Goal: Task Accomplishment & Management: Complete application form

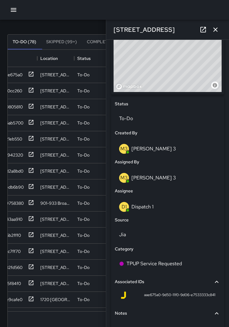
scroll to position [242, 0]
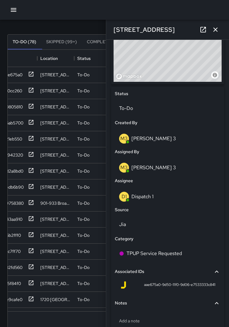
click at [160, 196] on div "D1 Dispatch 1" at bounding box center [167, 196] width 97 height 10
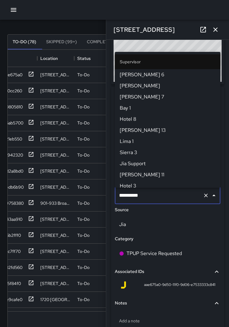
scroll to position [388, 0]
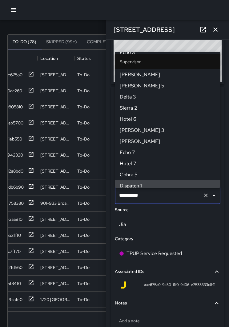
click at [205, 194] on icon "Clear" at bounding box center [206, 195] width 6 height 6
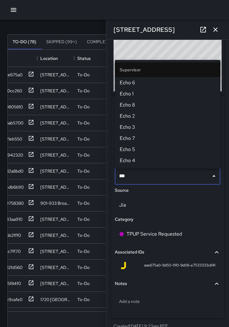
type input "****"
click at [130, 93] on span "Echo 1" at bounding box center [168, 93] width 96 height 7
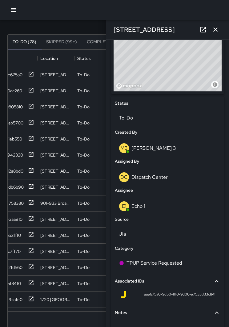
click at [217, 29] on icon "button" at bounding box center [215, 29] width 7 height 7
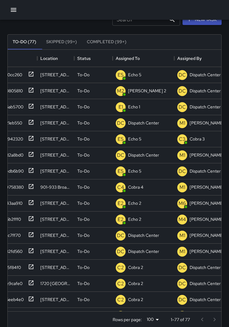
click at [16, 10] on icon "button" at bounding box center [14, 10] width 6 height 4
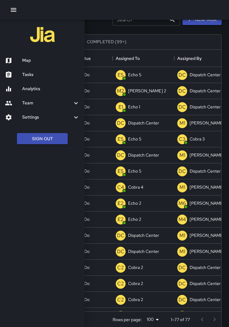
click at [36, 60] on h6 "Map" at bounding box center [51, 60] width 58 height 7
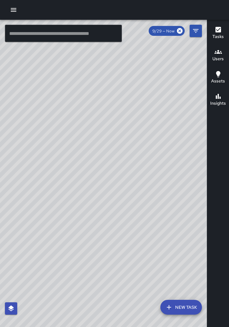
click at [18, 8] on button "button" at bounding box center [13, 10] width 12 height 12
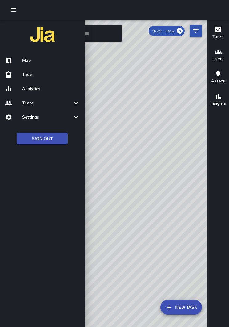
click at [31, 70] on div "Tasks" at bounding box center [42, 75] width 85 height 14
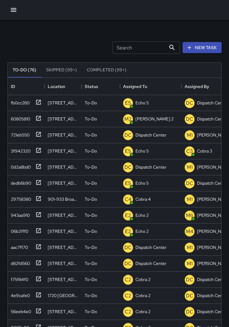
scroll to position [261, 214]
click at [37, 135] on icon at bounding box center [38, 134] width 6 height 6
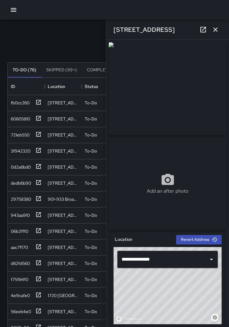
click at [212, 32] on icon "button" at bounding box center [215, 29] width 7 height 7
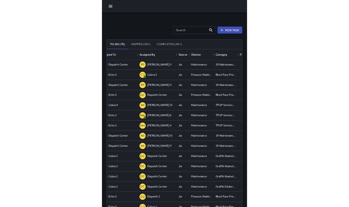
scroll to position [33, 126]
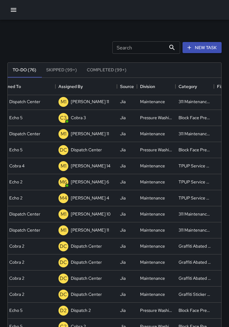
click at [2, 188] on div "Search Search New Task To-Do (76) Skipped (99+) Completed (99+) ID Location Sta…" at bounding box center [114, 192] width 229 height 344
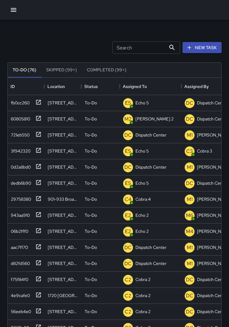
scroll to position [0, 0]
click at [39, 134] on icon at bounding box center [38, 134] width 5 height 5
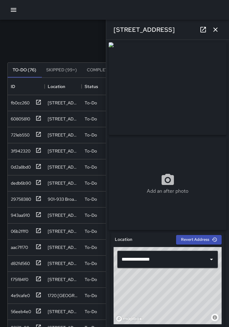
click at [213, 28] on icon "button" at bounding box center [215, 29] width 7 height 7
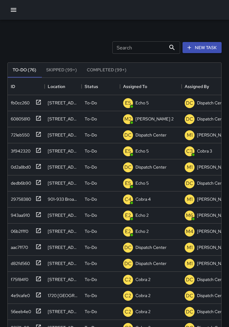
click at [13, 9] on icon "button" at bounding box center [13, 9] width 7 height 7
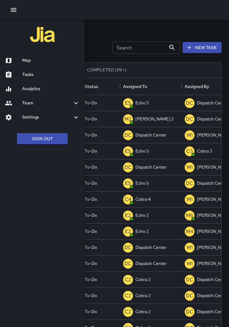
click at [203, 50] on div at bounding box center [114, 163] width 229 height 327
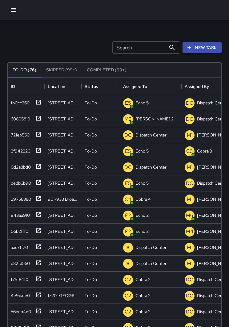
click at [203, 42] on button "New Task" at bounding box center [202, 47] width 39 height 11
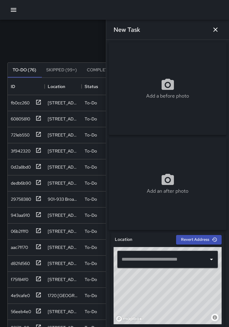
click at [171, 259] on input "text" at bounding box center [163, 259] width 86 height 12
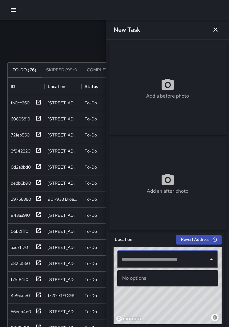
scroll to position [38, 0]
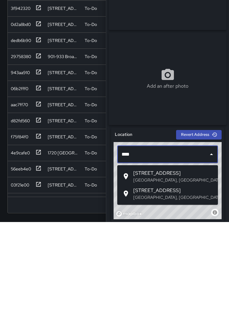
click at [158, 291] on span "[STREET_ADDRESS]" at bounding box center [174, 294] width 80 height 7
type input "**********"
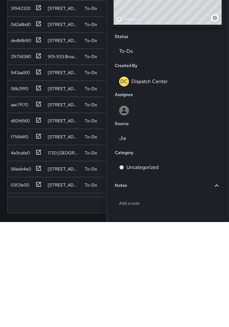
scroll to position [193, 0]
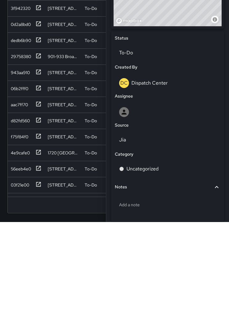
click at [167, 212] on div at bounding box center [167, 217] width 97 height 10
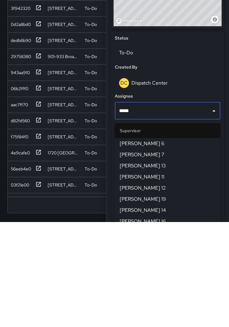
type input "******"
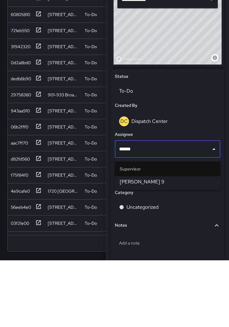
click at [152, 245] on span "[PERSON_NAME] 9" at bounding box center [168, 248] width 96 height 7
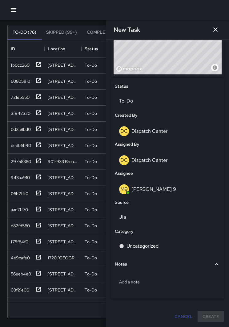
scroll to position [249, 0]
click at [156, 242] on div "Uncategorized" at bounding box center [168, 245] width 106 height 17
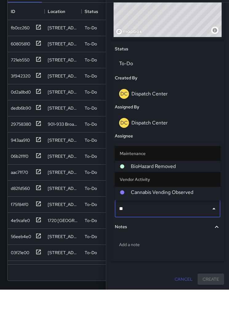
type input "***"
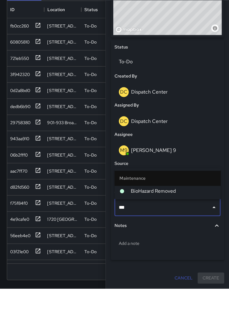
click at [173, 226] on span "BioHazard Removed" at bounding box center [173, 229] width 85 height 7
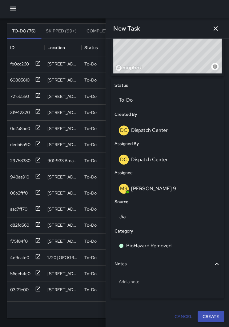
click at [157, 277] on div "Add a note" at bounding box center [168, 281] width 106 height 16
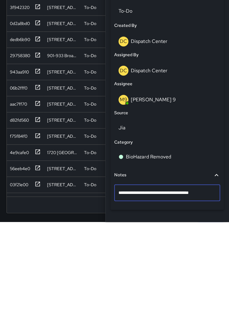
type textarea "**********"
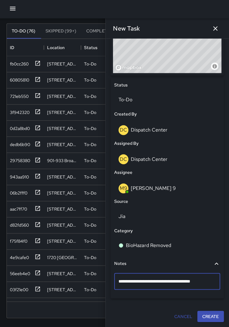
click at [210, 310] on div "**********" at bounding box center [168, 58] width 118 height 532
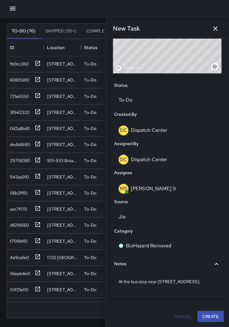
scroll to position [249, 0]
click at [205, 317] on button "Create" at bounding box center [211, 315] width 27 height 11
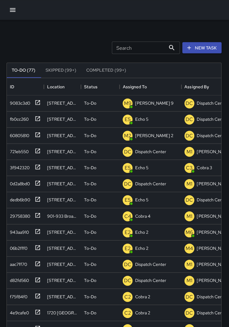
scroll to position [0, 0]
click at [38, 229] on icon at bounding box center [38, 230] width 5 height 5
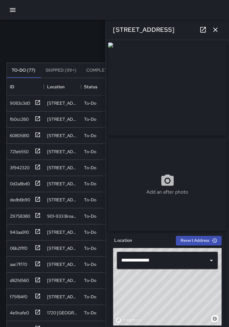
click at [216, 31] on icon "button" at bounding box center [216, 29] width 4 height 4
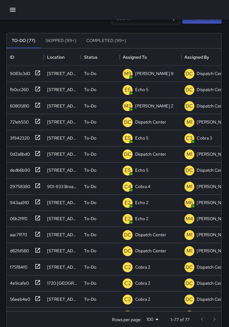
scroll to position [29, 0]
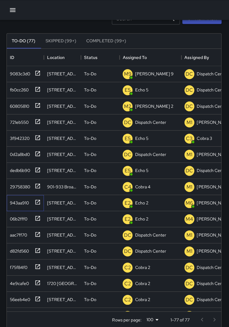
click at [39, 203] on icon at bounding box center [38, 201] width 6 height 6
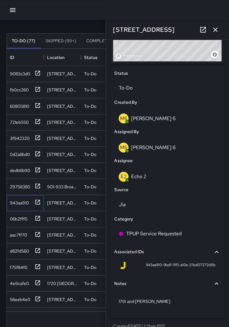
scroll to position [262, 0]
click at [140, 92] on p "To-Do" at bounding box center [167, 87] width 97 height 7
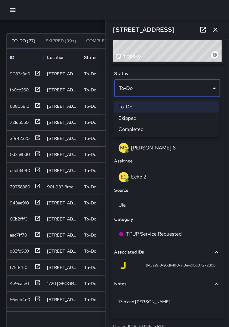
click at [138, 116] on li "Skipped" at bounding box center [167, 117] width 106 height 11
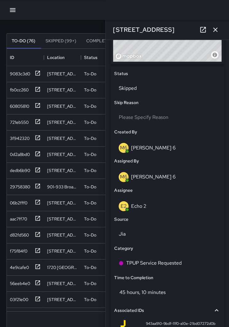
click at [216, 31] on icon "button" at bounding box center [216, 29] width 4 height 4
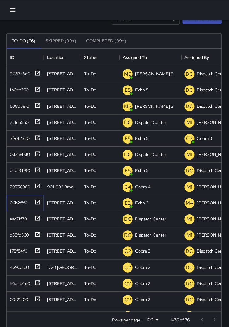
click at [38, 198] on icon at bounding box center [38, 201] width 6 height 6
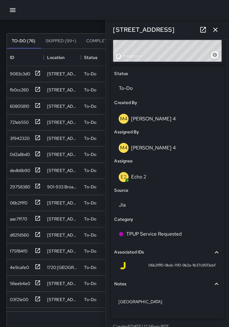
click at [177, 84] on div "To-Do" at bounding box center [168, 87] width 106 height 17
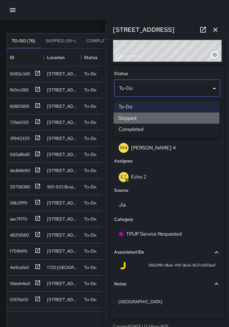
click at [189, 115] on li "Skipped" at bounding box center [167, 117] width 106 height 11
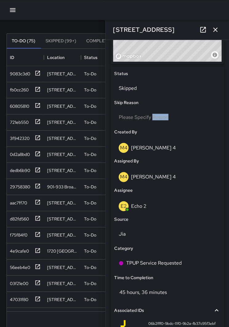
click at [176, 90] on p "Skipped" at bounding box center [167, 87] width 97 height 7
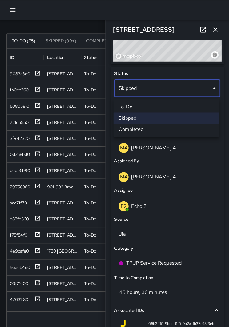
click at [184, 116] on li "Skipped" at bounding box center [167, 117] width 106 height 11
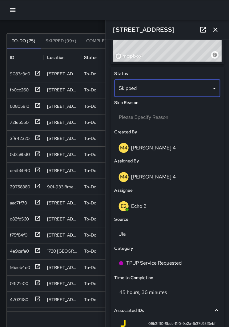
click at [176, 111] on div "Please Specify Reason" at bounding box center [168, 116] width 106 height 16
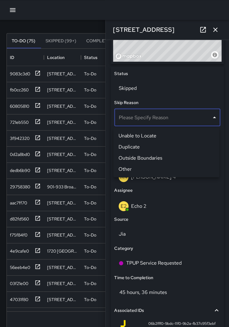
click at [130, 165] on li "Other" at bounding box center [167, 168] width 106 height 11
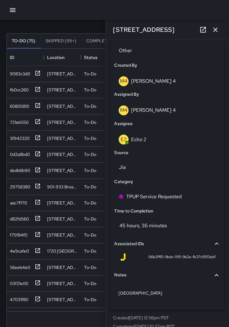
scroll to position [328, 0]
click at [213, 32] on icon "button" at bounding box center [215, 29] width 7 height 7
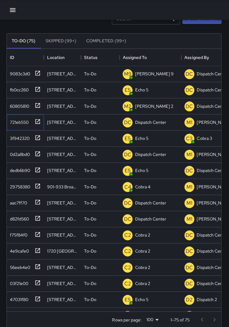
click at [39, 122] on icon at bounding box center [38, 120] width 5 height 5
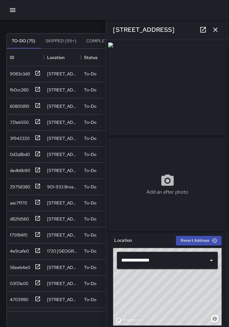
click at [215, 25] on button "button" at bounding box center [216, 29] width 12 height 12
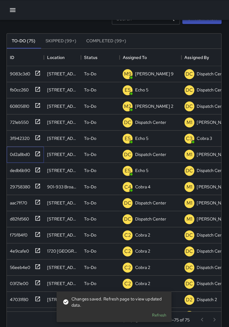
click at [37, 151] on icon at bounding box center [38, 152] width 5 height 5
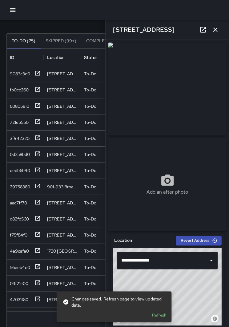
click at [210, 31] on button "button" at bounding box center [216, 29] width 12 height 12
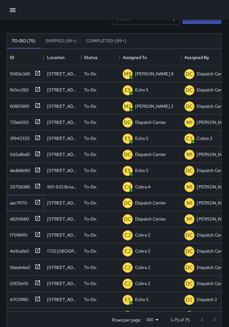
click at [36, 200] on icon at bounding box center [38, 201] width 6 height 6
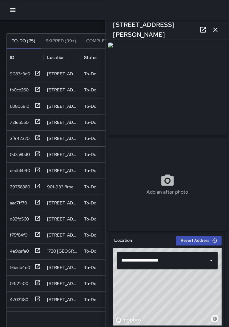
click at [216, 30] on icon "button" at bounding box center [215, 29] width 7 height 7
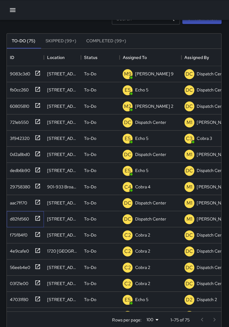
click at [39, 216] on icon at bounding box center [38, 217] width 5 height 5
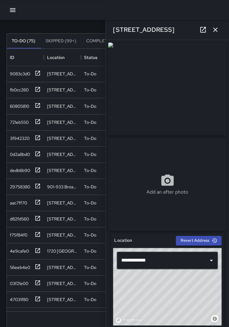
click at [216, 29] on icon "button" at bounding box center [216, 29] width 4 height 4
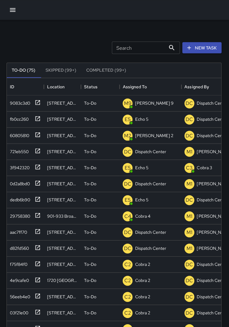
scroll to position [0, 0]
click at [41, 41] on div "Search Search New Task" at bounding box center [114, 47] width 217 height 32
click at [15, 8] on icon "button" at bounding box center [14, 10] width 6 height 4
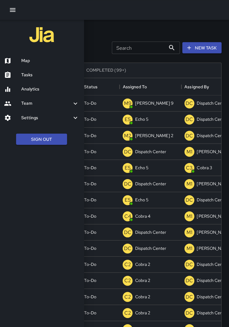
click at [25, 55] on div "Map" at bounding box center [42, 60] width 85 height 14
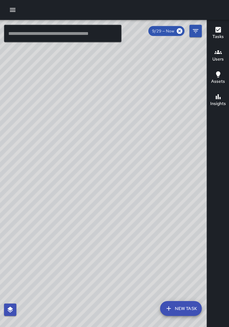
click at [132, 171] on div "© Mapbox © OpenStreetMap Improve this map" at bounding box center [103, 178] width 207 height 316
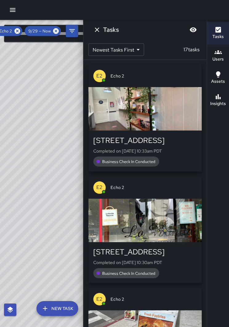
click at [15, 29] on icon at bounding box center [18, 30] width 7 height 7
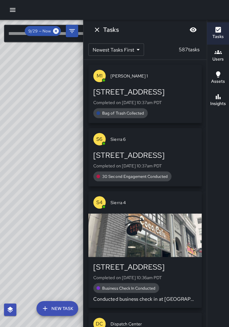
click at [56, 155] on div "© Mapbox © OpenStreetMap Improve this map" at bounding box center [42, 178] width 84 height 316
click at [15, 9] on icon "button" at bounding box center [13, 9] width 7 height 7
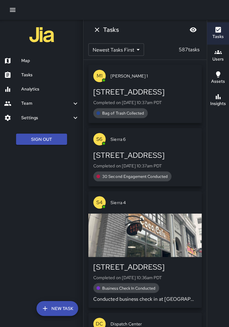
click at [23, 71] on h6 "Tasks" at bounding box center [51, 74] width 58 height 7
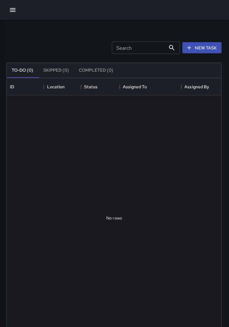
scroll to position [261, 214]
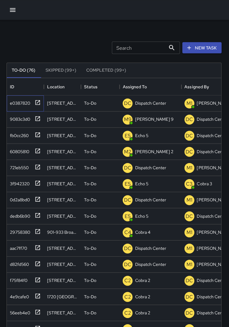
click at [39, 102] on icon at bounding box center [38, 102] width 5 height 5
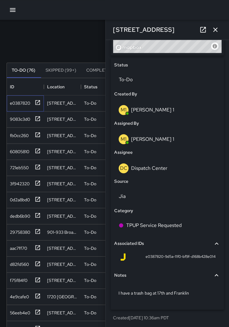
scroll to position [271, 0]
click at [165, 171] on p "Dispatch Center" at bounding box center [150, 167] width 36 height 6
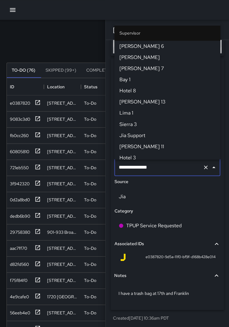
scroll to position [610, 0]
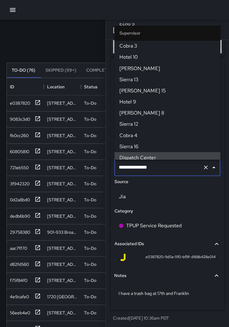
click at [206, 170] on icon "Clear" at bounding box center [206, 166] width 6 height 6
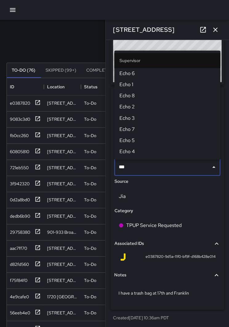
type input "****"
click at [132, 85] on span "Echo 1" at bounding box center [168, 83] width 96 height 7
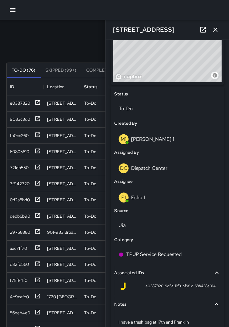
click at [215, 31] on icon "button" at bounding box center [215, 29] width 7 height 7
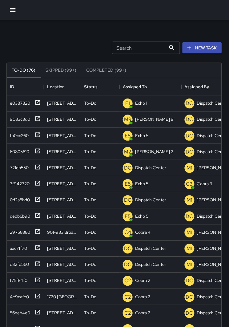
click at [204, 48] on button "New Task" at bounding box center [202, 47] width 39 height 11
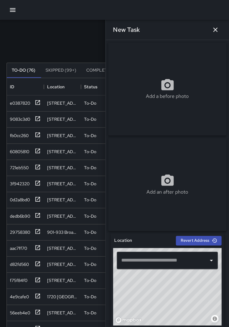
click at [168, 265] on input "text" at bounding box center [163, 259] width 86 height 12
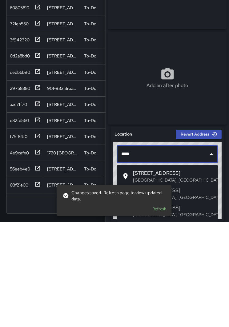
click at [154, 274] on span "[STREET_ADDRESS]" at bounding box center [174, 277] width 80 height 7
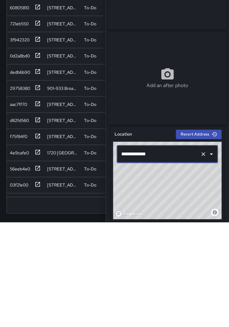
type input "**********"
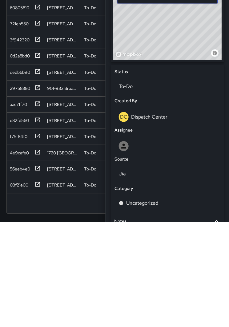
scroll to position [158, 0]
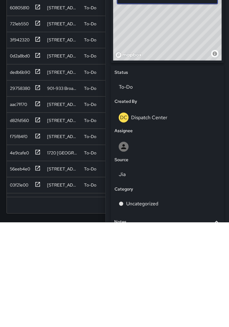
click at [141, 242] on div at bounding box center [168, 252] width 106 height 20
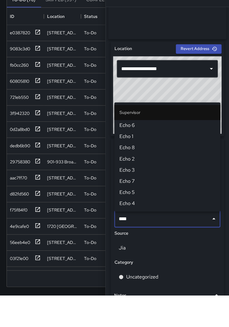
type input "****"
click at [128, 165] on span "Echo 1" at bounding box center [168, 168] width 96 height 7
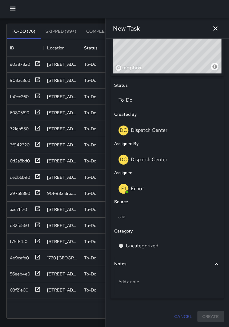
scroll to position [249, 0]
click at [147, 243] on p "Uncategorized" at bounding box center [143, 245] width 32 height 7
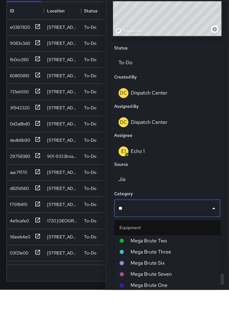
type input "***"
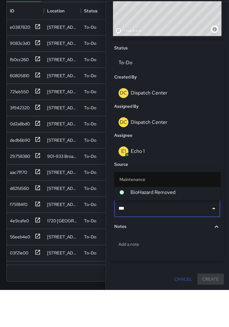
click at [159, 226] on span "BioHazard Removed" at bounding box center [173, 229] width 85 height 7
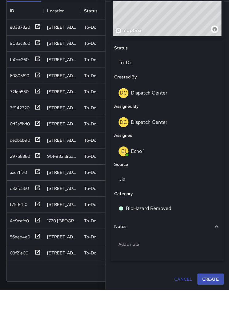
scroll to position [38, 0]
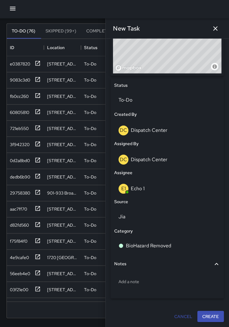
click at [144, 274] on div "Add a note" at bounding box center [168, 281] width 106 height 16
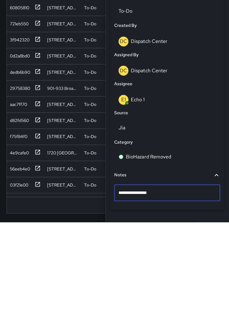
type textarea "**********"
click at [136, 294] on textarea "**********" at bounding box center [167, 297] width 97 height 6
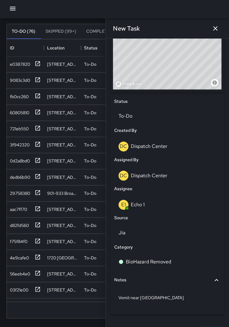
click at [172, 298] on p "Vomit near [GEOGRAPHIC_DATA]" at bounding box center [167, 297] width 97 height 6
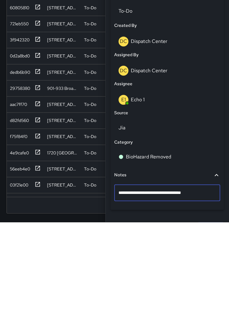
type textarea "**********"
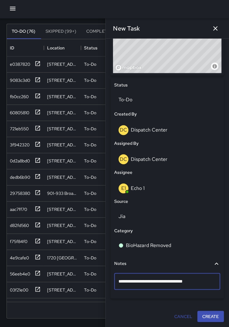
scroll to position [250, 0]
click at [211, 314] on div "**********" at bounding box center [168, 58] width 118 height 532
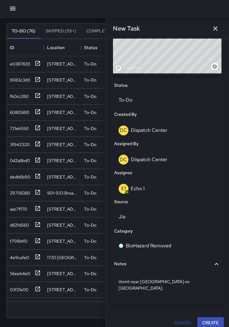
scroll to position [249, 0]
click at [212, 317] on button "Create" at bounding box center [211, 322] width 27 height 11
